Goal: Check status: Check status

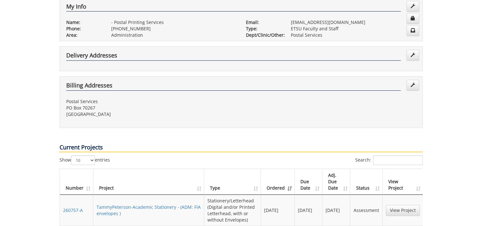
scroll to position [159, 0]
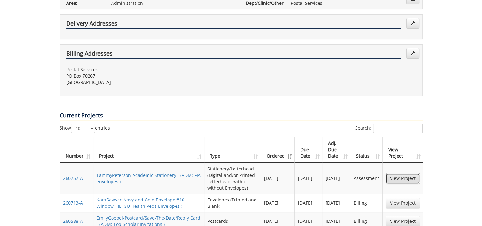
click at [247, 163] on link "View Project" at bounding box center [403, 178] width 34 height 11
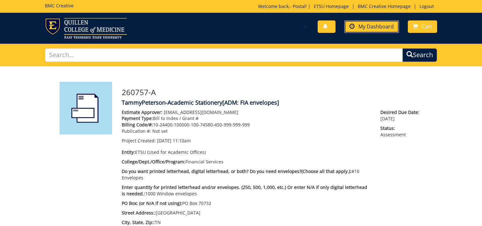
click at [368, 26] on span "My Dashboard" at bounding box center [375, 26] width 35 height 7
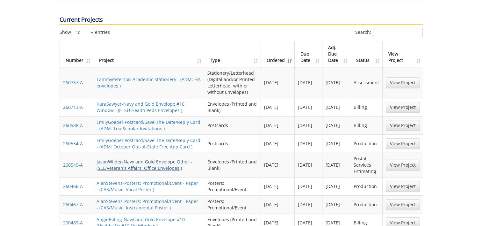
scroll to position [287, 0]
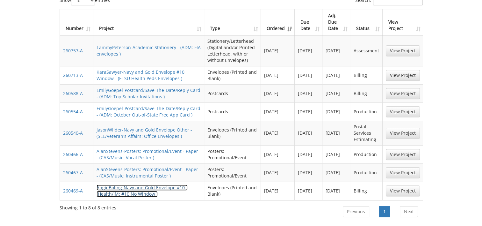
click at [125, 184] on link "AngieBoling-Navy and Gold Envelope #10 - (Health/IM: #10 No Window )" at bounding box center [142, 190] width 91 height 12
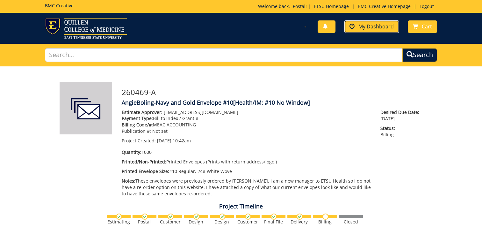
click at [369, 27] on span "My Dashboard" at bounding box center [375, 26] width 35 height 7
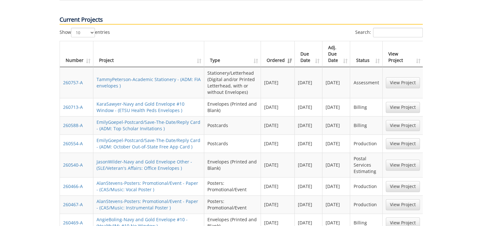
scroll to position [287, 0]
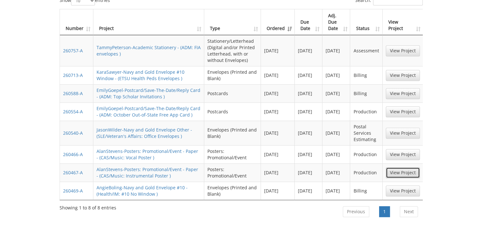
click at [406, 167] on link "View Project" at bounding box center [403, 172] width 34 height 11
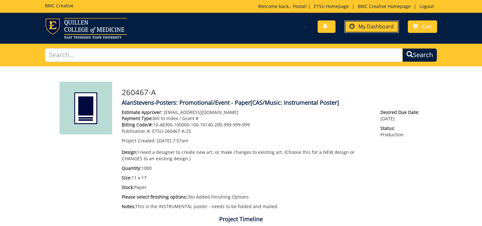
click at [377, 25] on span "My Dashboard" at bounding box center [375, 26] width 35 height 7
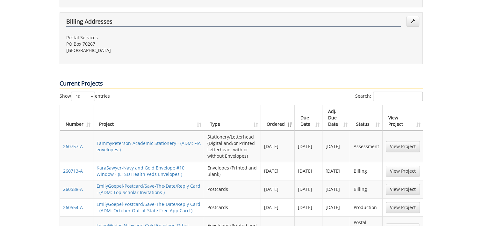
scroll to position [223, 0]
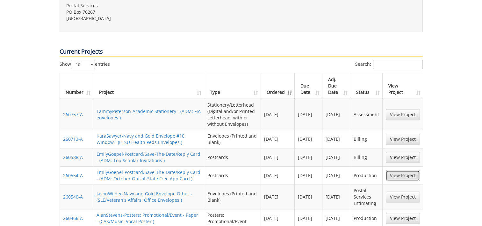
click at [404, 170] on link "View Project" at bounding box center [403, 175] width 34 height 11
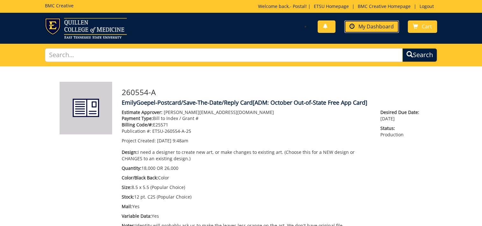
click at [373, 25] on span "My Dashboard" at bounding box center [375, 26] width 35 height 7
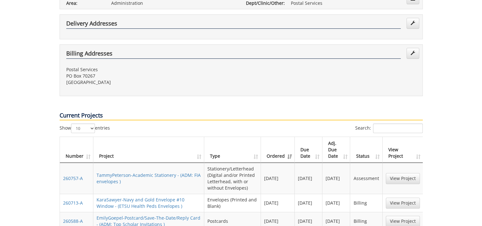
scroll to position [191, 0]
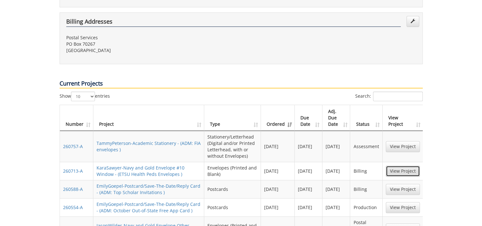
click at [397, 165] on link "View Project" at bounding box center [403, 170] width 34 height 11
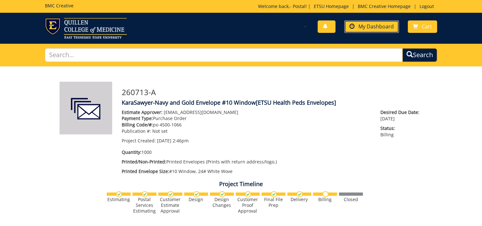
click at [368, 26] on span "My Dashboard" at bounding box center [375, 26] width 35 height 7
